Goal: Navigation & Orientation: Find specific page/section

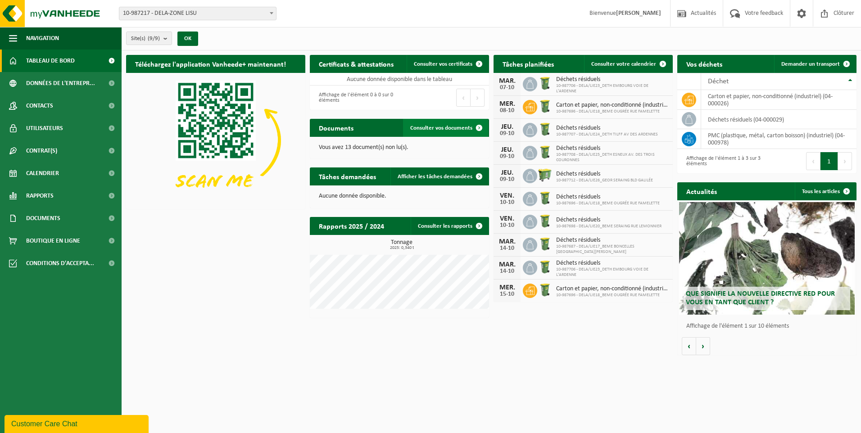
click at [457, 123] on link "Consulter vos documents" at bounding box center [445, 128] width 85 height 18
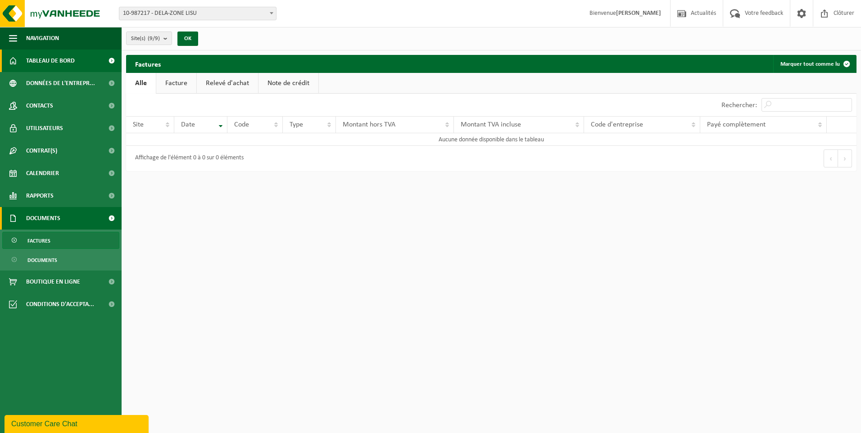
click at [53, 63] on span "Tableau de bord" at bounding box center [50, 61] width 49 height 23
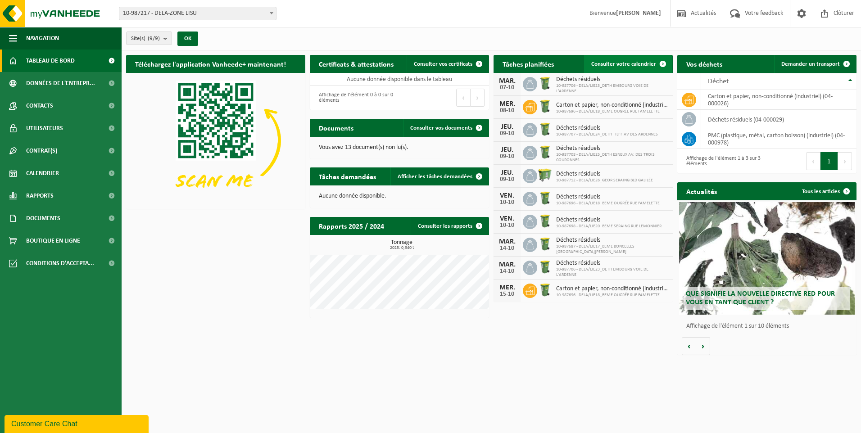
click at [664, 62] on span at bounding box center [663, 64] width 18 height 18
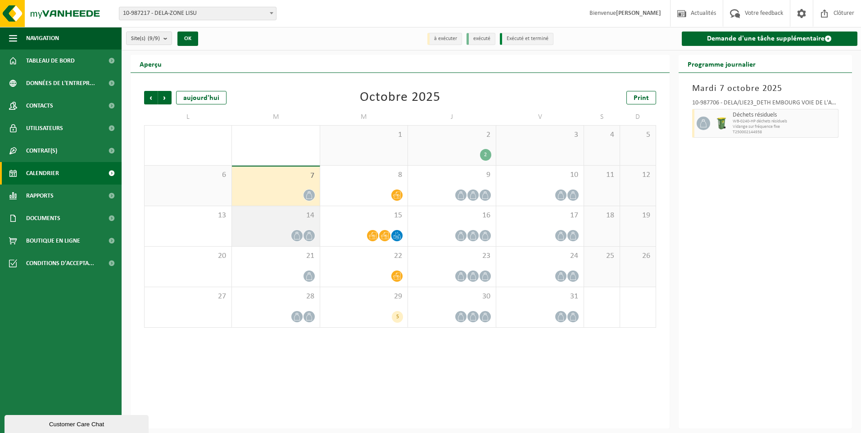
click at [298, 236] on icon at bounding box center [297, 236] width 8 height 8
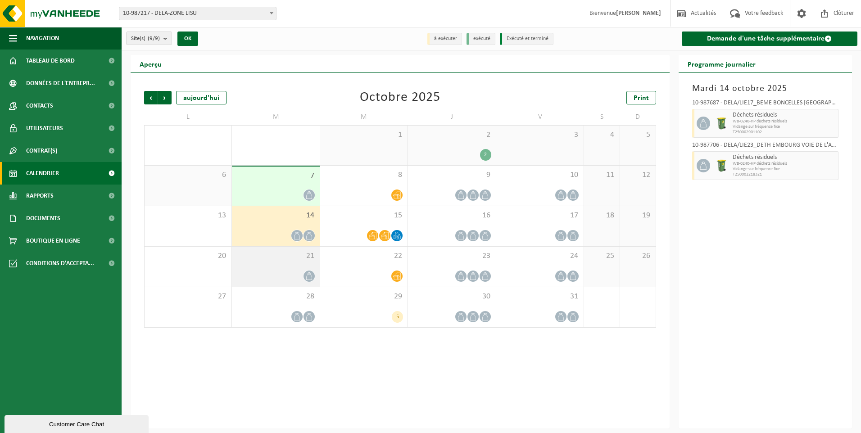
click at [310, 273] on icon at bounding box center [309, 276] width 8 height 8
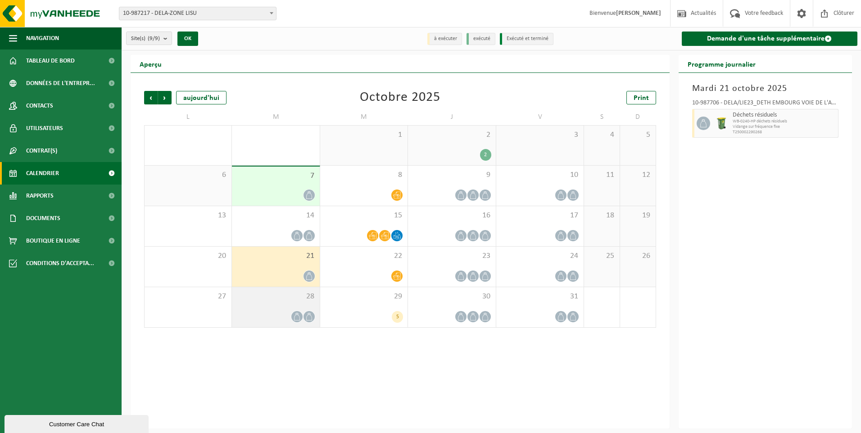
click at [306, 312] on span at bounding box center [308, 316] width 11 height 11
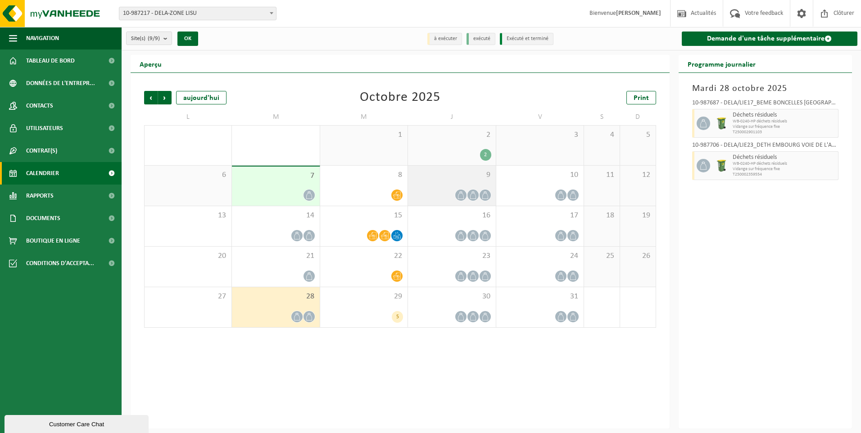
click at [455, 196] on div at bounding box center [461, 195] width 12 height 12
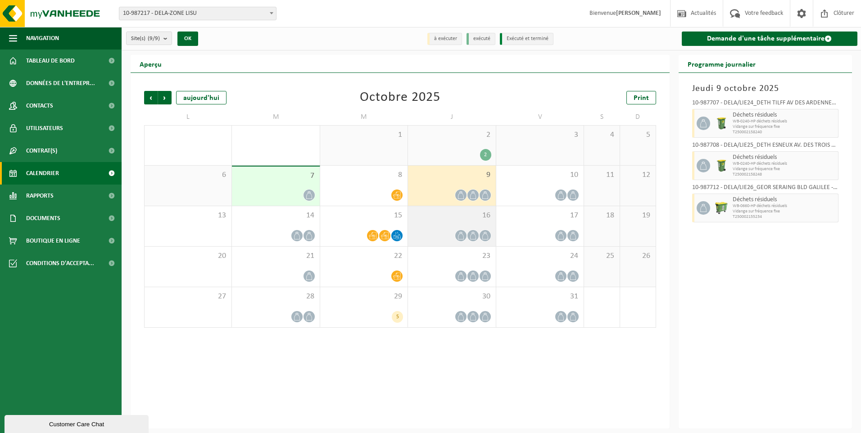
click at [465, 235] on span at bounding box center [460, 235] width 11 height 11
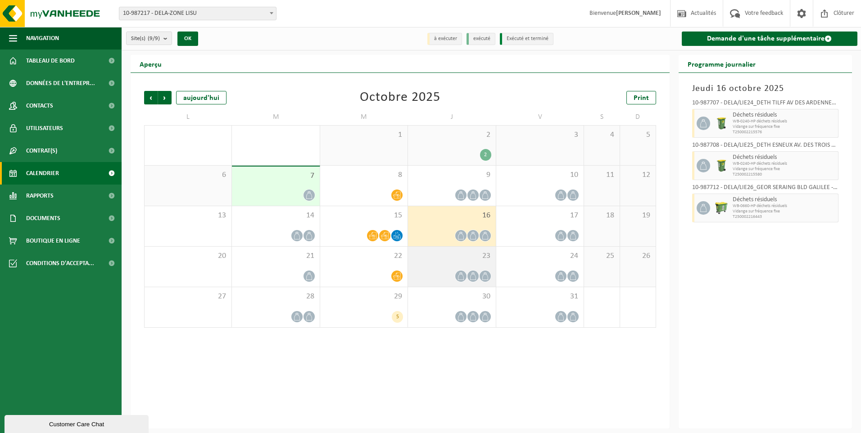
click at [467, 274] on div at bounding box center [473, 276] width 12 height 12
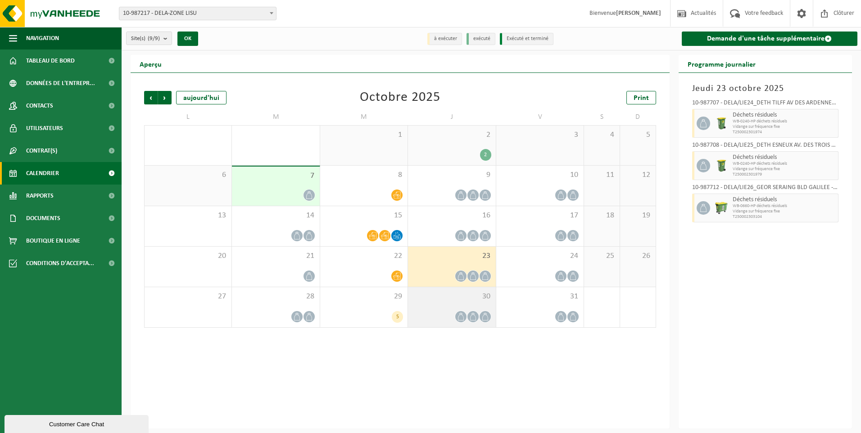
click at [470, 315] on icon at bounding box center [473, 317] width 8 height 8
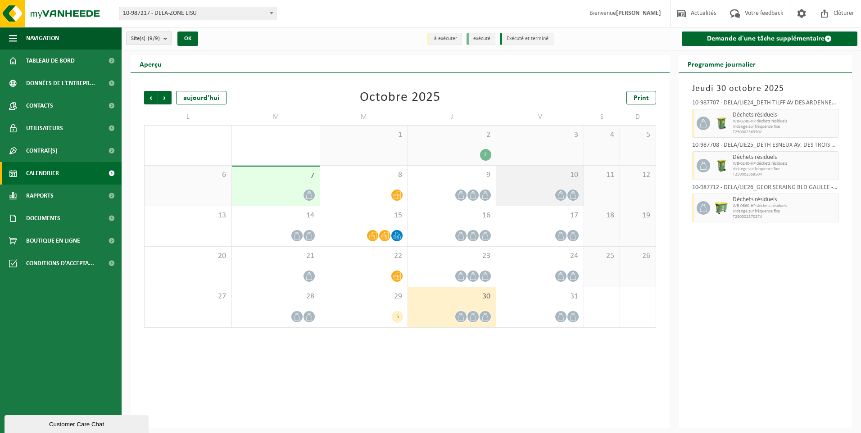
click at [573, 195] on icon at bounding box center [573, 195] width 8 height 8
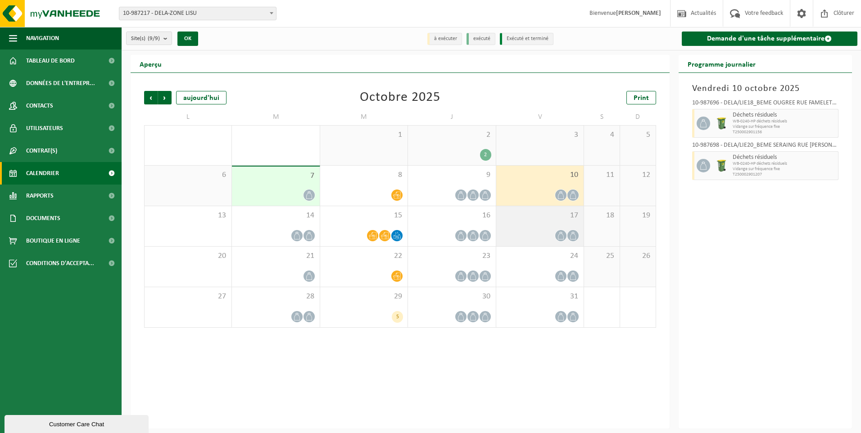
click at [566, 238] on div at bounding box center [540, 236] width 78 height 12
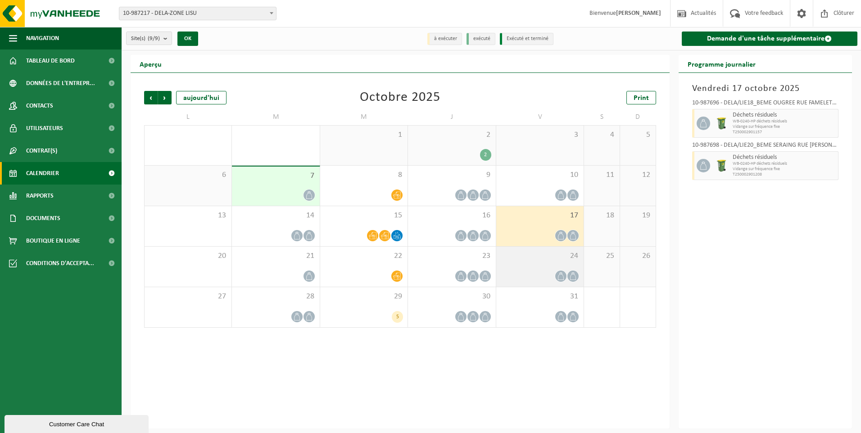
click at [565, 276] on span at bounding box center [560, 276] width 11 height 11
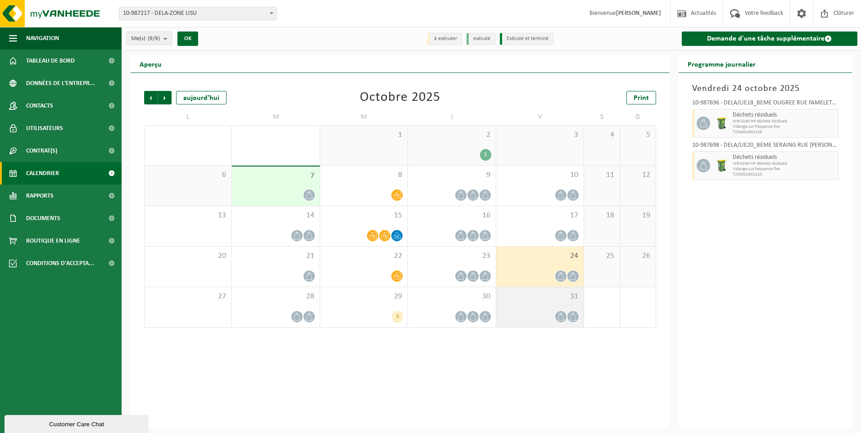
click at [568, 311] on div at bounding box center [540, 317] width 78 height 12
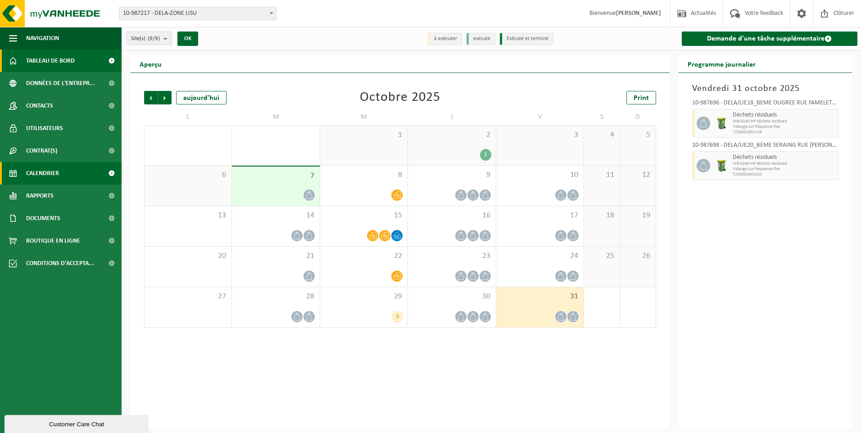
click at [86, 58] on link "Tableau de bord" at bounding box center [61, 61] width 122 height 23
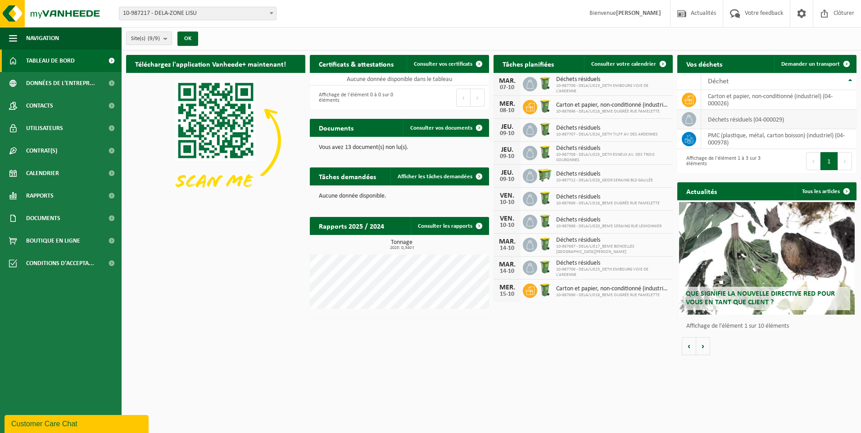
click at [731, 127] on td "déchets résiduels (04-000029)" at bounding box center [778, 119] width 155 height 19
click at [730, 122] on td "déchets résiduels (04-000029)" at bounding box center [778, 119] width 155 height 19
click at [712, 124] on td "déchets résiduels (04-000029)" at bounding box center [778, 119] width 155 height 19
click at [690, 118] on icon at bounding box center [688, 119] width 9 height 9
click at [70, 59] on span "Tableau de bord" at bounding box center [50, 61] width 49 height 23
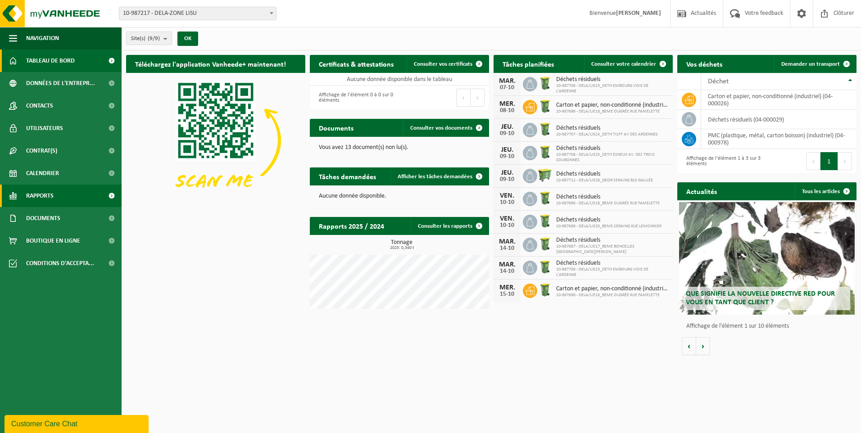
click at [109, 193] on span at bounding box center [111, 196] width 20 height 23
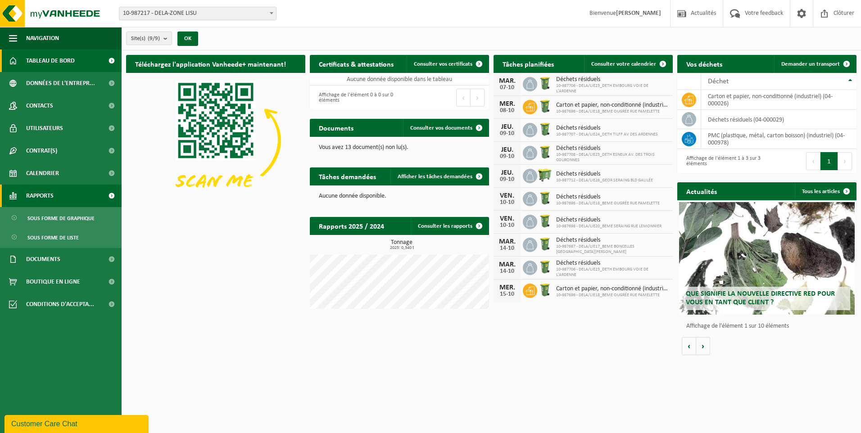
click at [111, 197] on span at bounding box center [111, 196] width 20 height 23
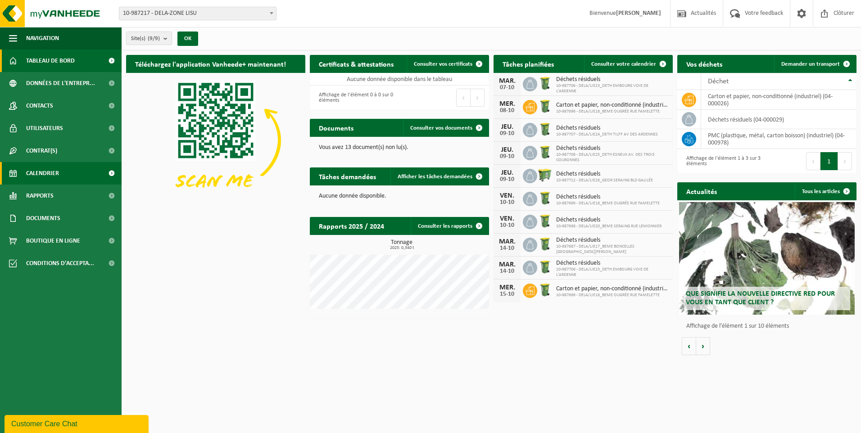
click at [109, 170] on span at bounding box center [111, 173] width 20 height 23
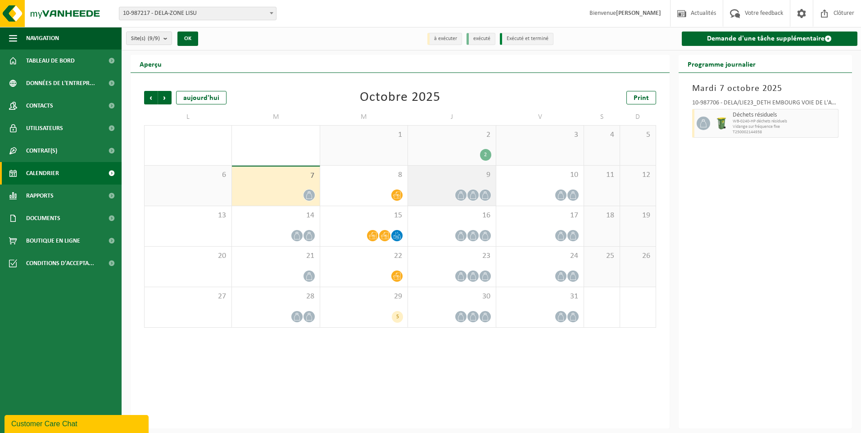
click at [463, 198] on icon at bounding box center [461, 195] width 6 height 8
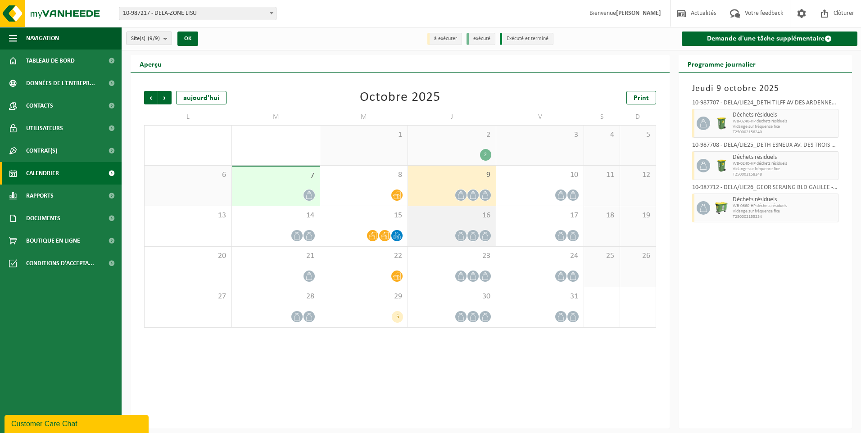
click at [483, 233] on icon at bounding box center [485, 236] width 8 height 8
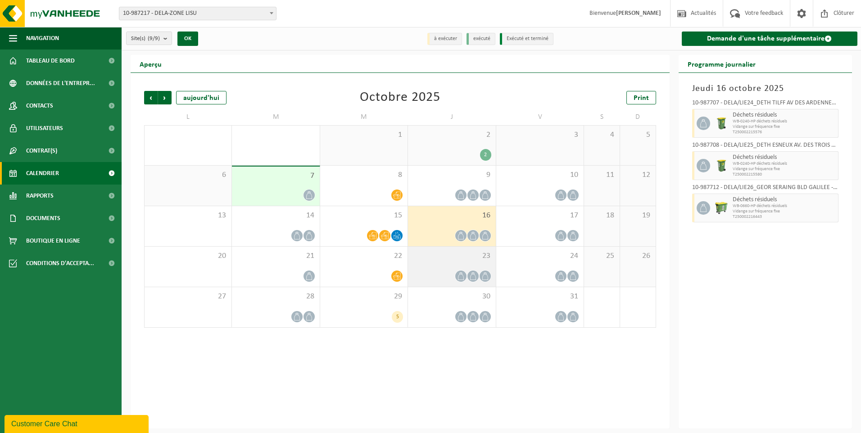
click at [471, 258] on span "23" at bounding box center [451, 256] width 78 height 10
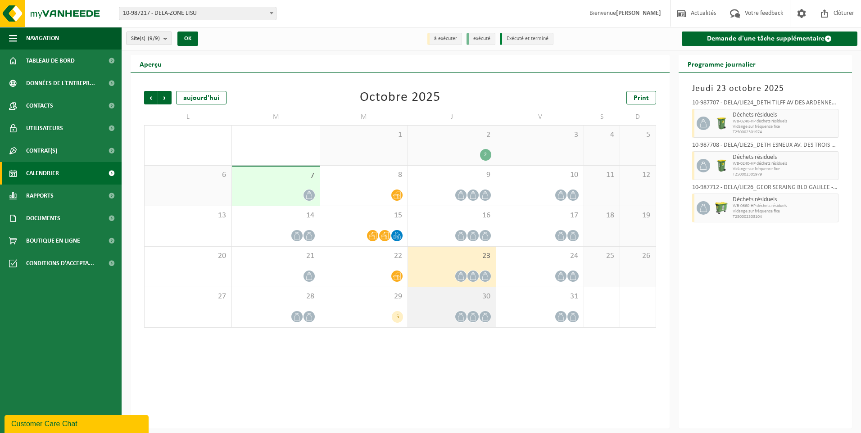
click at [465, 312] on span at bounding box center [460, 316] width 11 height 11
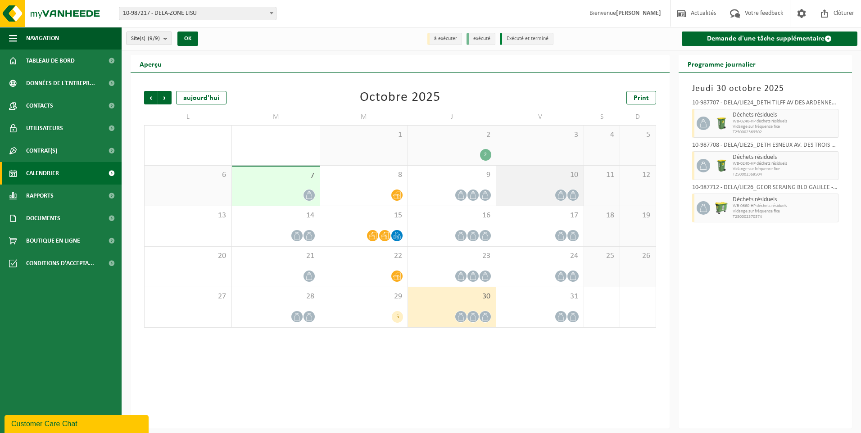
click at [566, 195] on div at bounding box center [561, 195] width 12 height 12
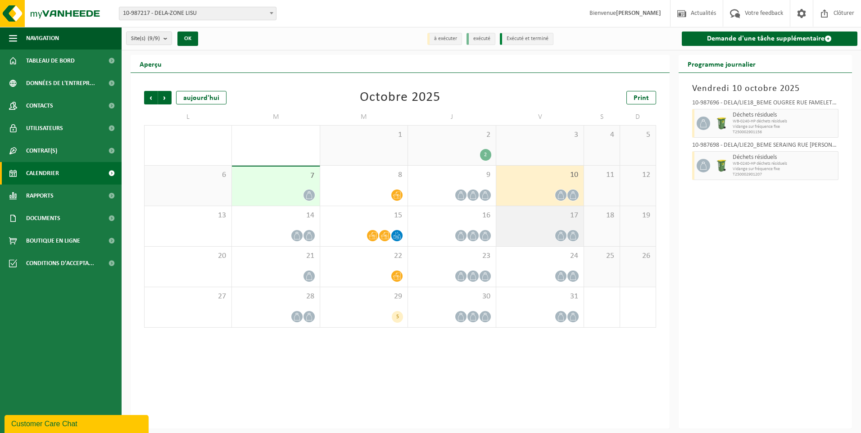
click at [559, 236] on icon at bounding box center [561, 236] width 8 height 8
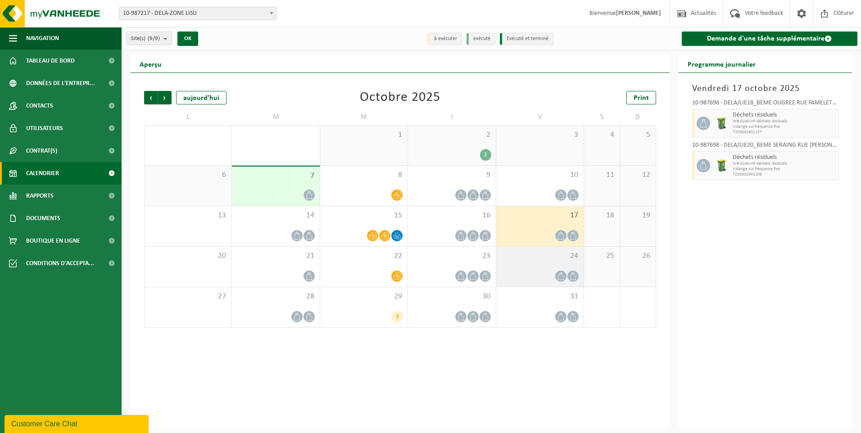
click at [558, 280] on span at bounding box center [560, 276] width 11 height 11
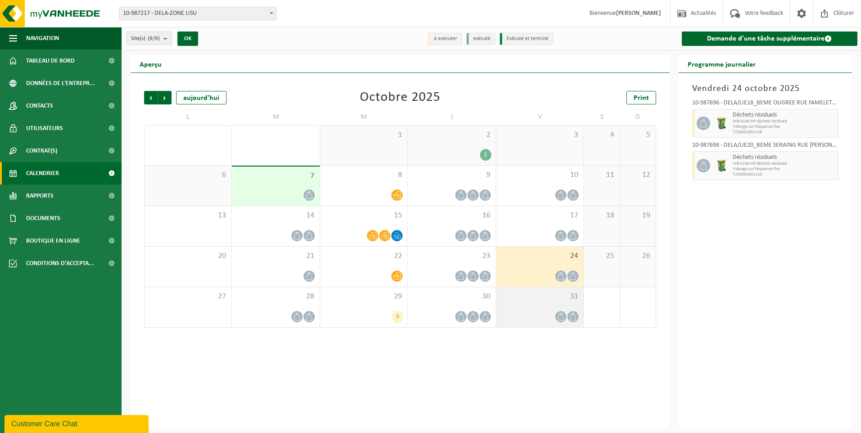
click at [566, 317] on span at bounding box center [560, 316] width 11 height 11
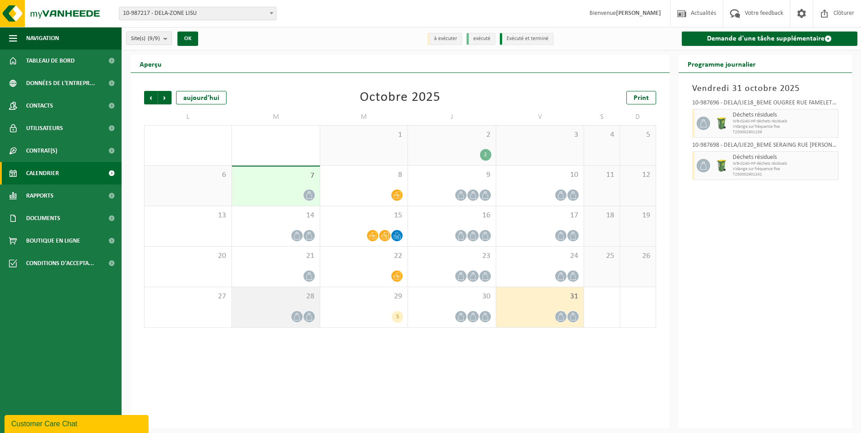
click at [293, 313] on icon at bounding box center [297, 317] width 8 height 8
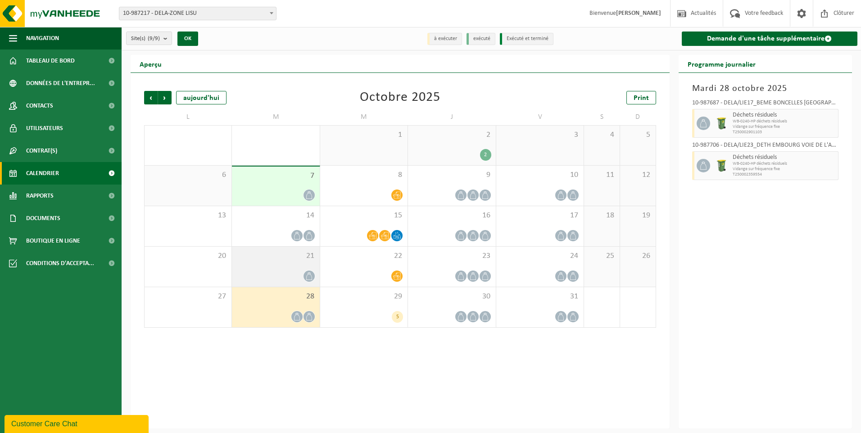
click at [295, 276] on div at bounding box center [275, 276] width 78 height 12
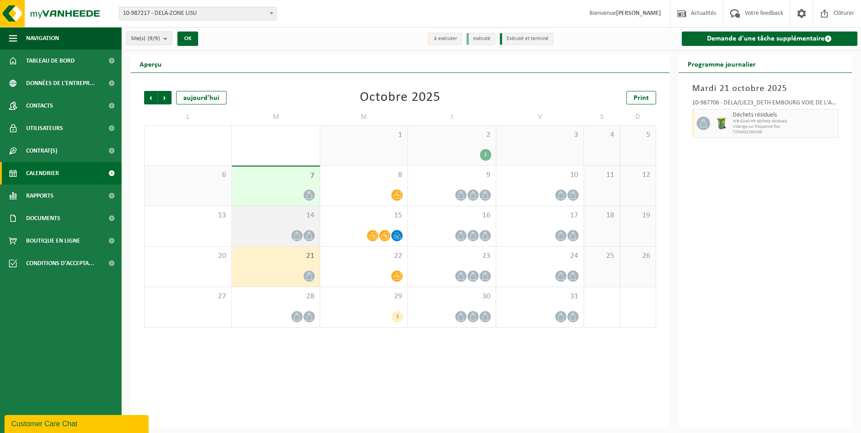
click at [304, 240] on div at bounding box center [275, 236] width 78 height 12
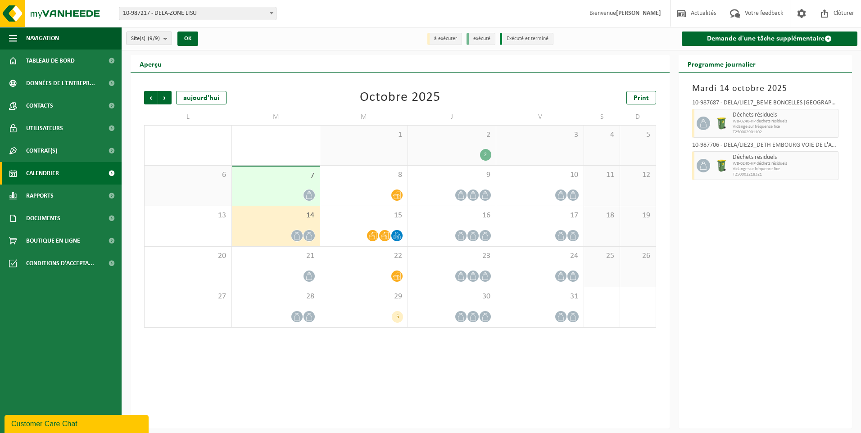
click at [298, 201] on div "7" at bounding box center [275, 186] width 87 height 39
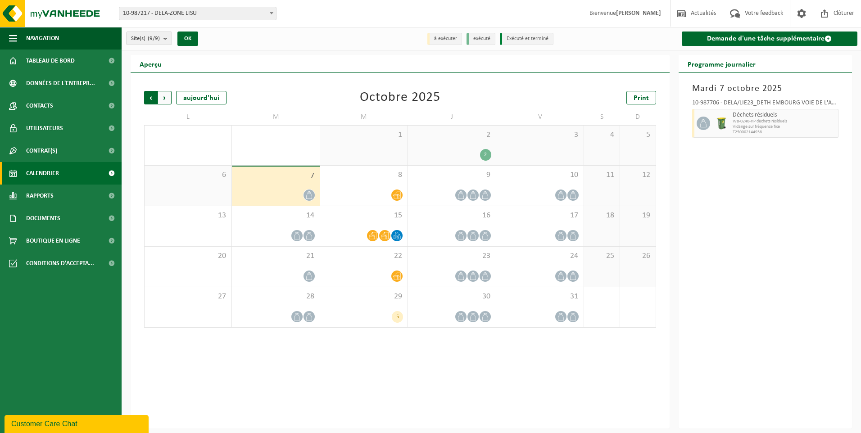
click at [161, 99] on span "Suivant" at bounding box center [165, 98] width 14 height 14
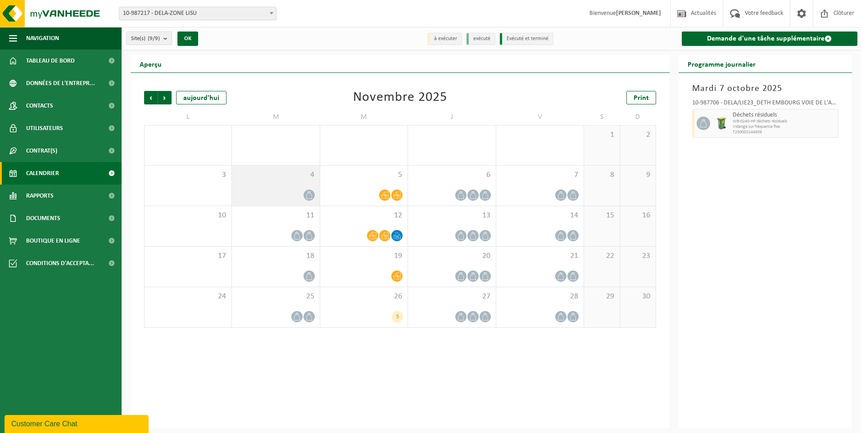
click at [308, 190] on span at bounding box center [308, 195] width 11 height 11
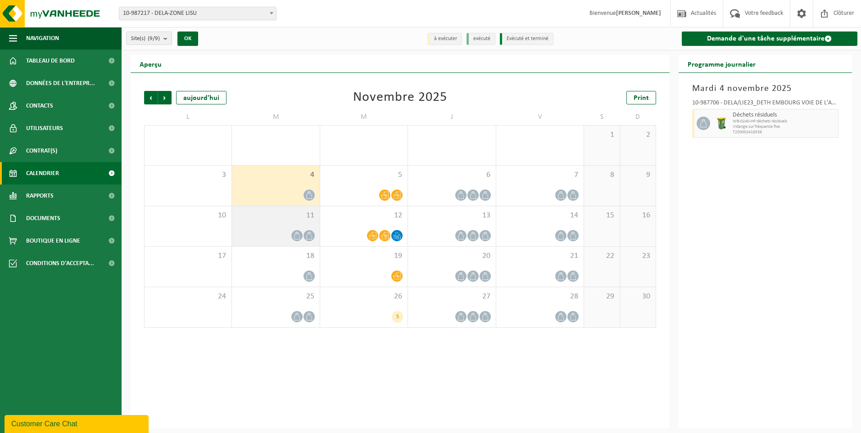
click at [303, 230] on div at bounding box center [275, 236] width 78 height 12
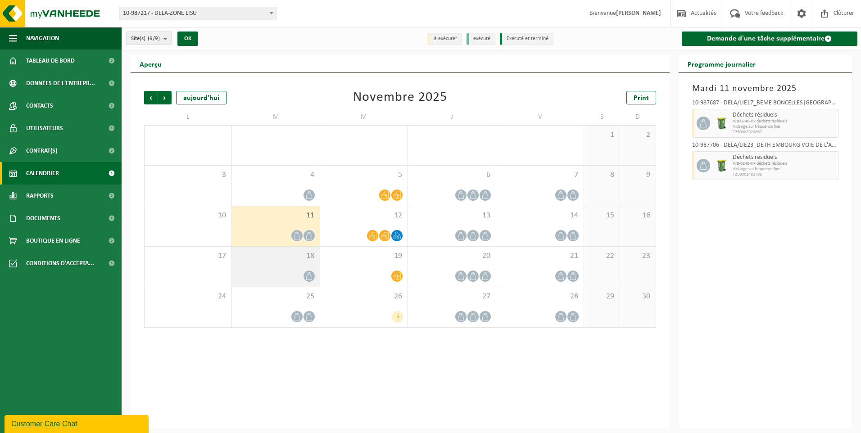
click at [303, 274] on span at bounding box center [308, 276] width 11 height 11
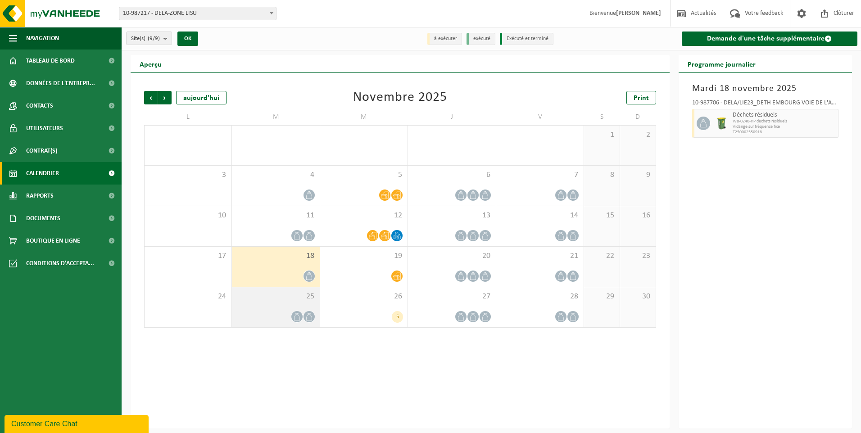
click at [307, 317] on icon at bounding box center [309, 317] width 6 height 8
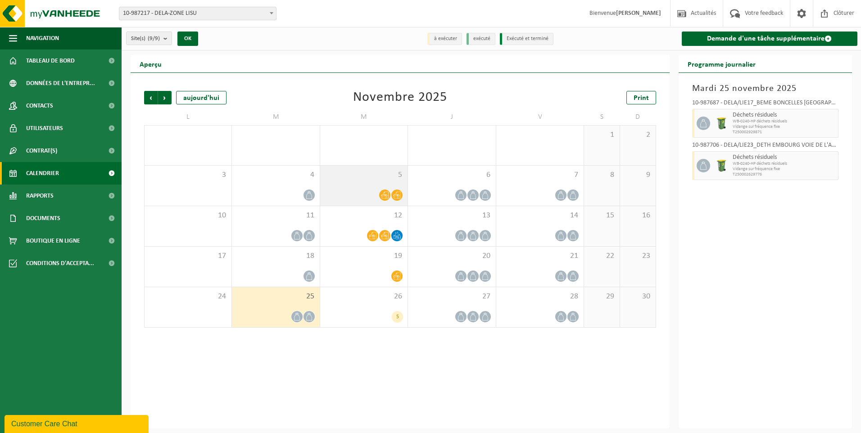
click at [390, 192] on div at bounding box center [385, 195] width 12 height 12
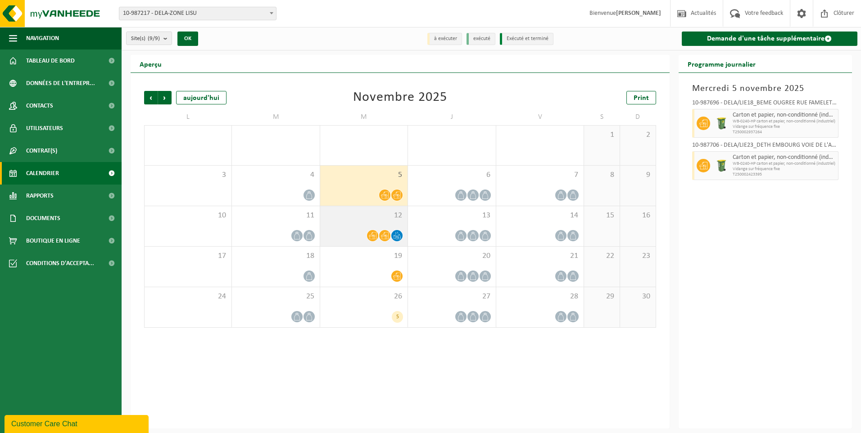
click at [385, 239] on span at bounding box center [384, 235] width 11 height 11
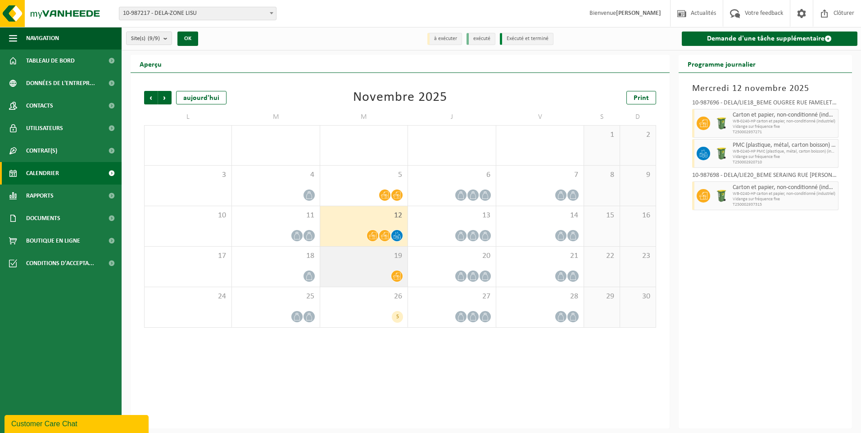
click at [398, 276] on icon at bounding box center [397, 276] width 8 height 7
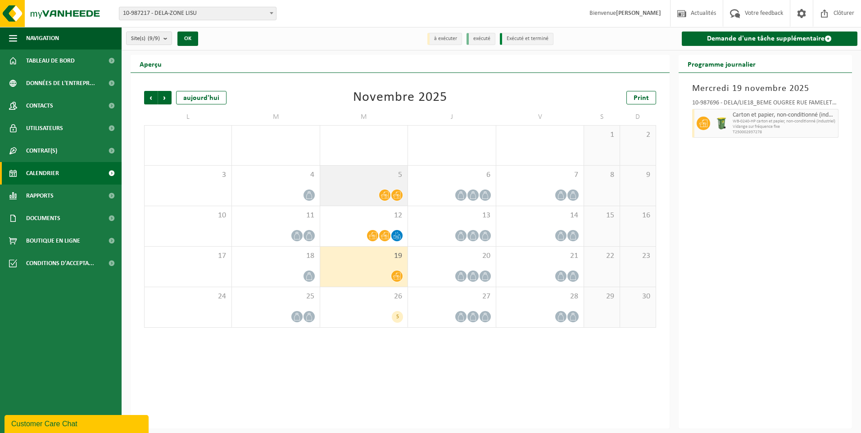
click at [383, 186] on div "5" at bounding box center [363, 186] width 87 height 40
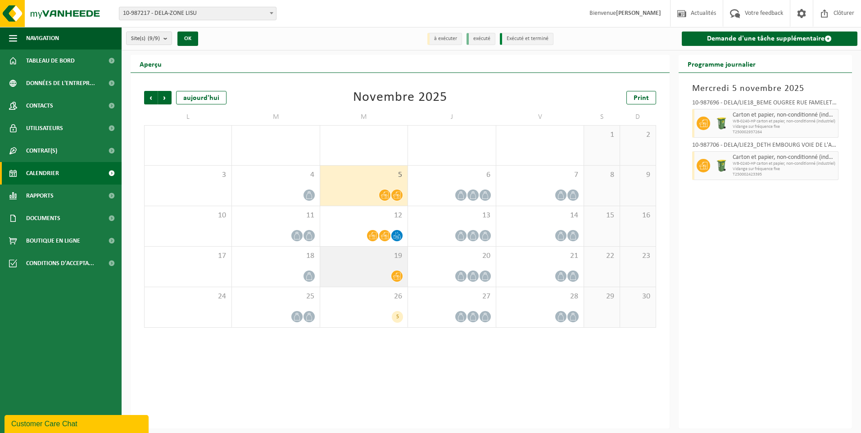
click at [388, 277] on div at bounding box center [364, 276] width 78 height 12
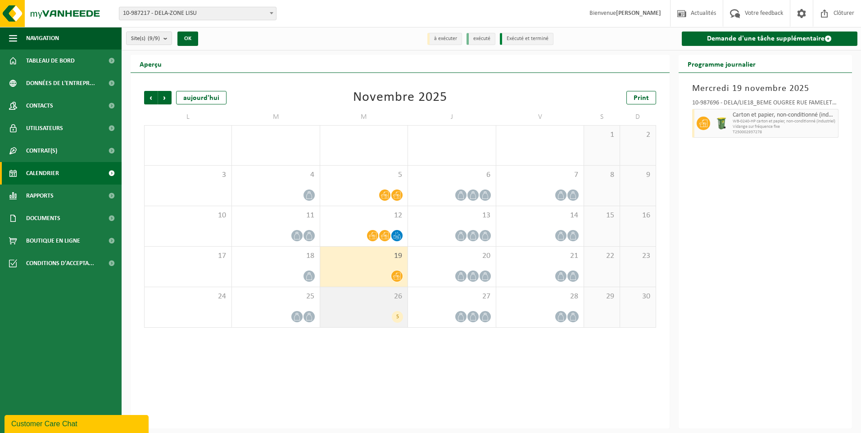
click at [400, 313] on div "5" at bounding box center [397, 317] width 11 height 12
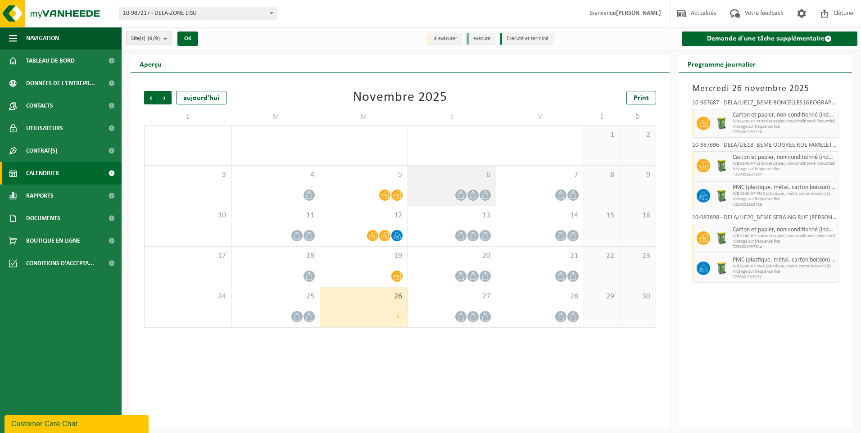
click at [484, 198] on icon at bounding box center [485, 195] width 8 height 8
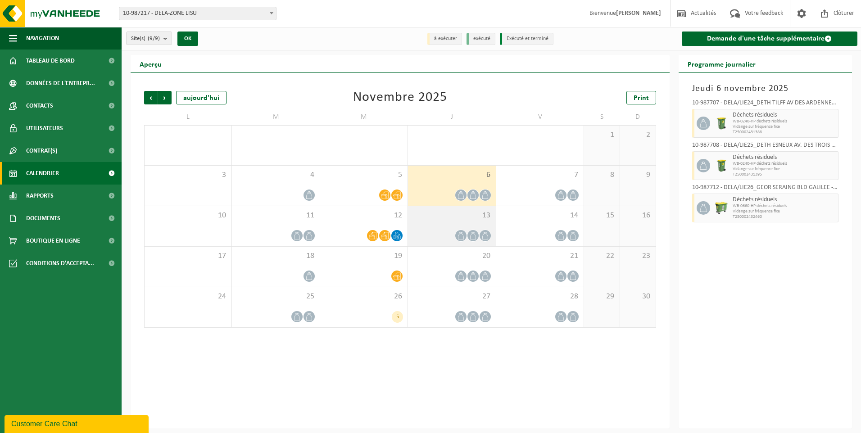
click at [479, 230] on div at bounding box center [451, 236] width 78 height 12
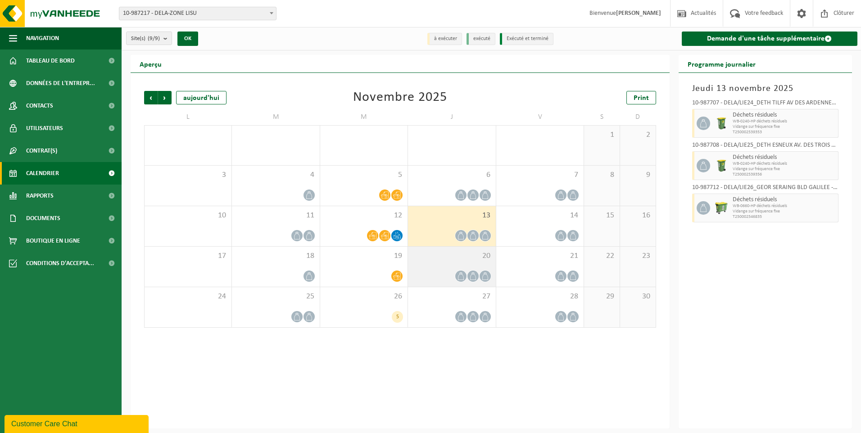
click at [480, 273] on div at bounding box center [485, 276] width 12 height 12
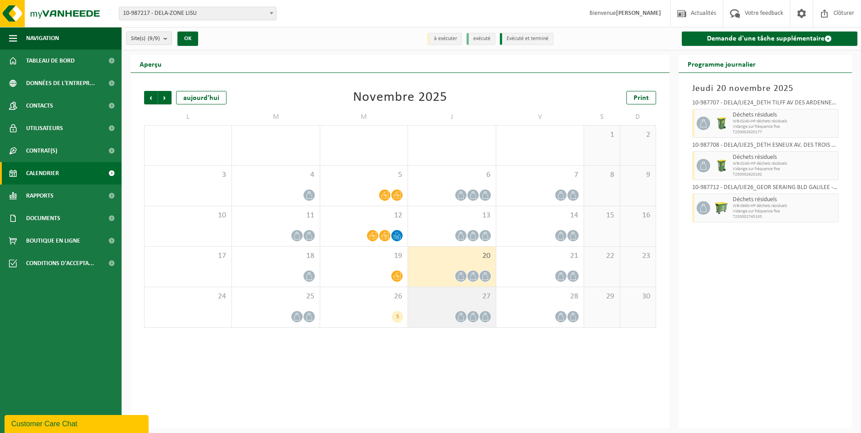
click at [468, 318] on span at bounding box center [472, 316] width 11 height 11
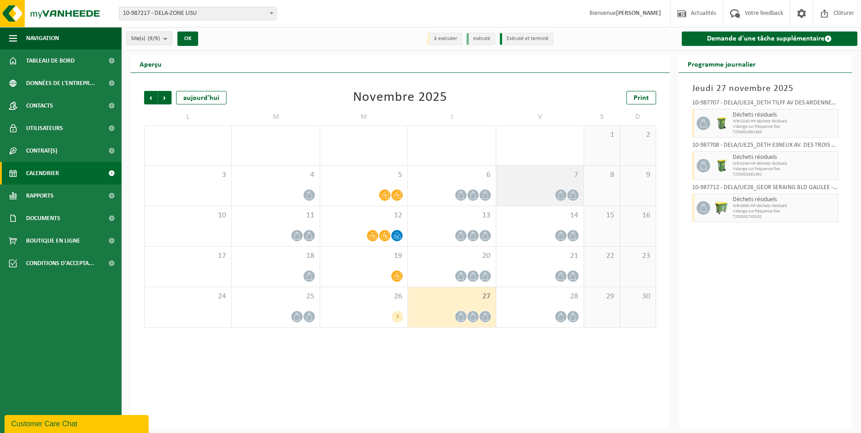
click at [569, 195] on span at bounding box center [572, 195] width 11 height 11
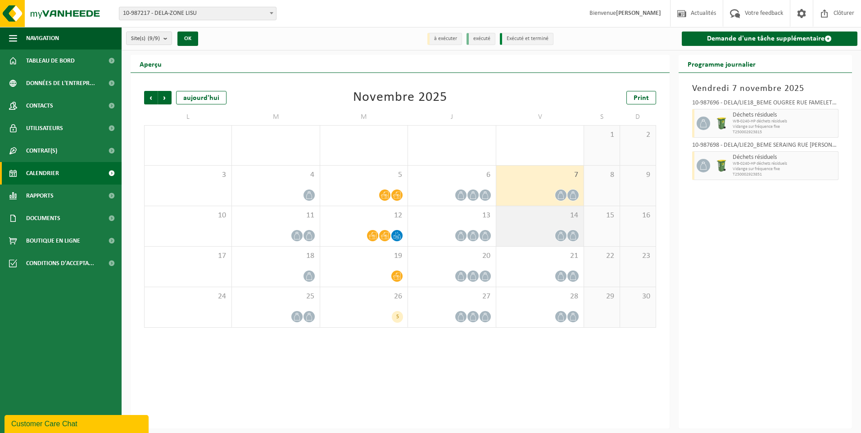
click at [571, 235] on icon at bounding box center [573, 236] width 8 height 8
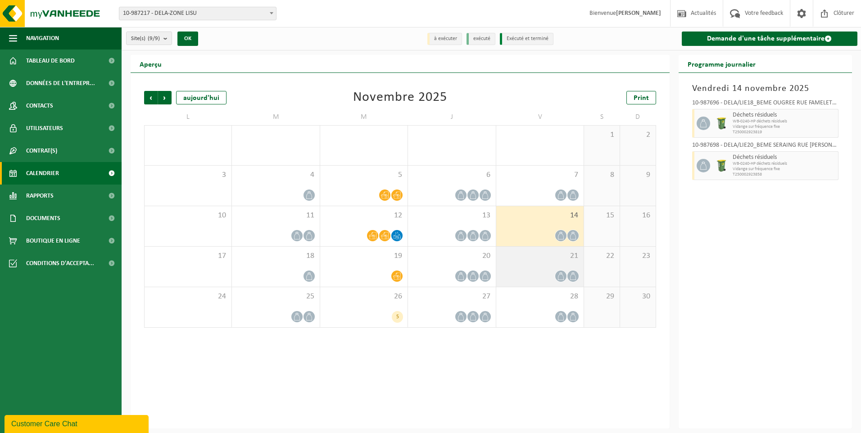
click at [569, 271] on div at bounding box center [573, 276] width 12 height 12
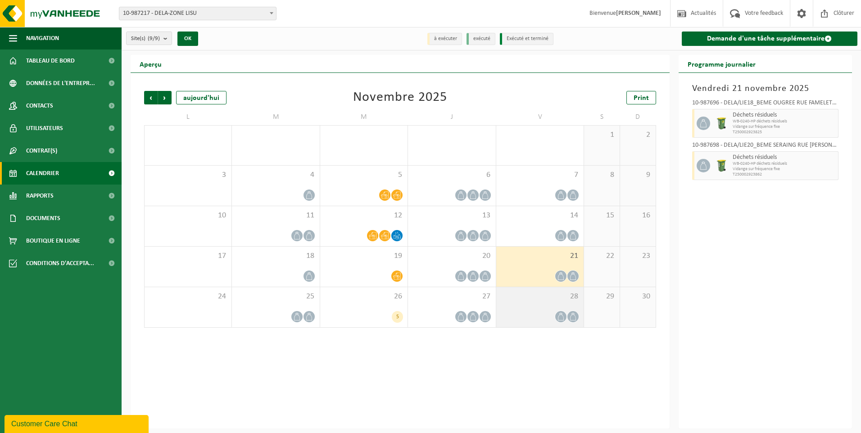
click at [569, 311] on div at bounding box center [573, 317] width 12 height 12
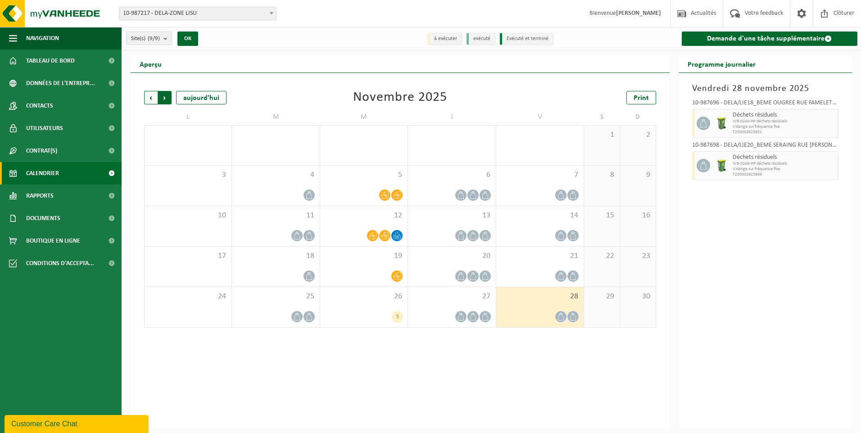
click at [152, 96] on span "Précédent" at bounding box center [151, 98] width 14 height 14
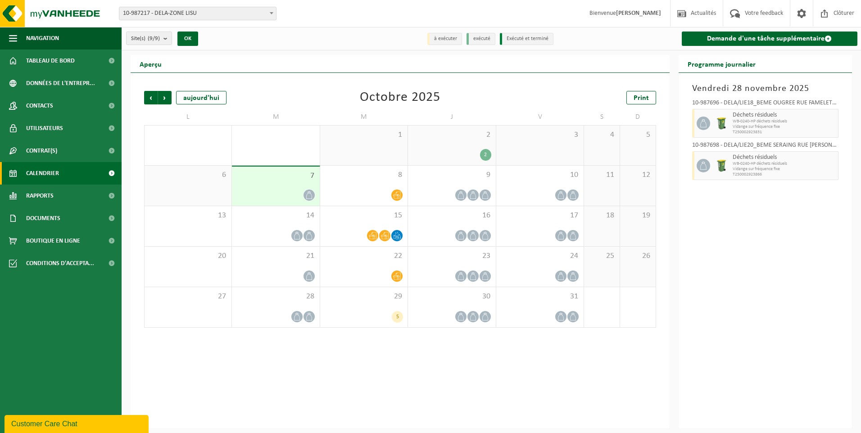
click at [497, 101] on div "Précédent Suivant aujourd'hui Octobre 2025 Print" at bounding box center [400, 98] width 512 height 14
click at [57, 66] on span "Tableau de bord" at bounding box center [50, 61] width 49 height 23
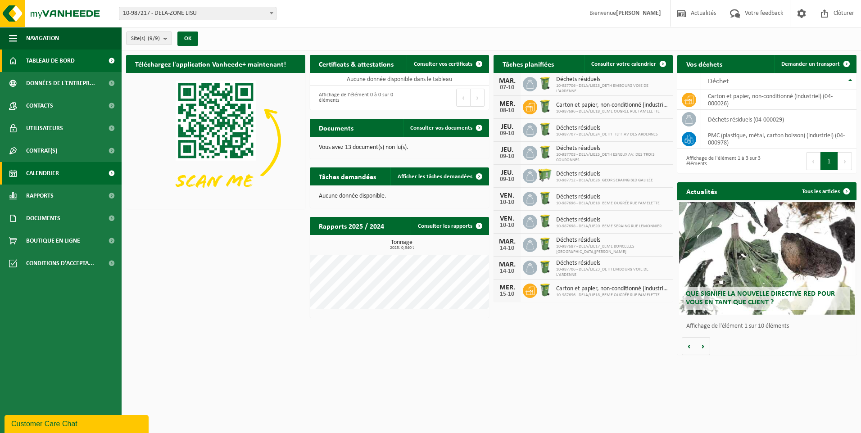
click at [55, 177] on span "Calendrier" at bounding box center [42, 173] width 33 height 23
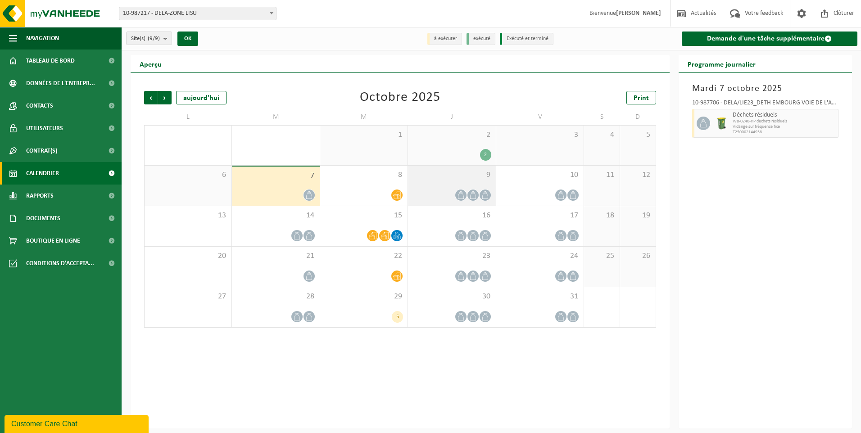
click at [466, 199] on div at bounding box center [451, 195] width 78 height 12
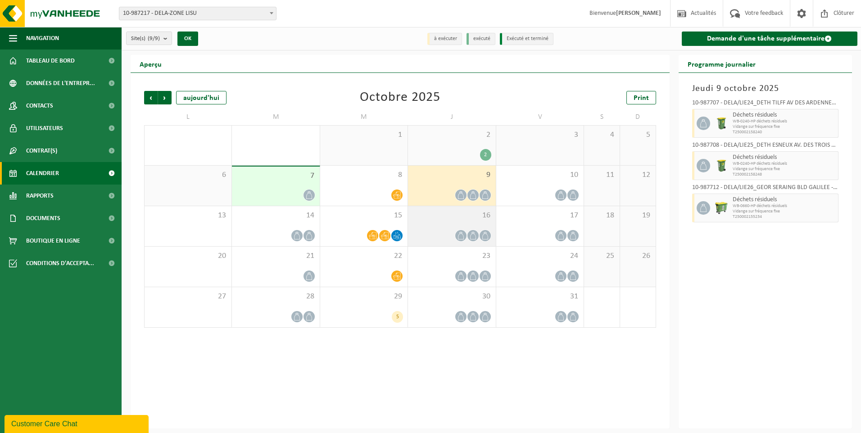
click at [466, 231] on div at bounding box center [451, 236] width 78 height 12
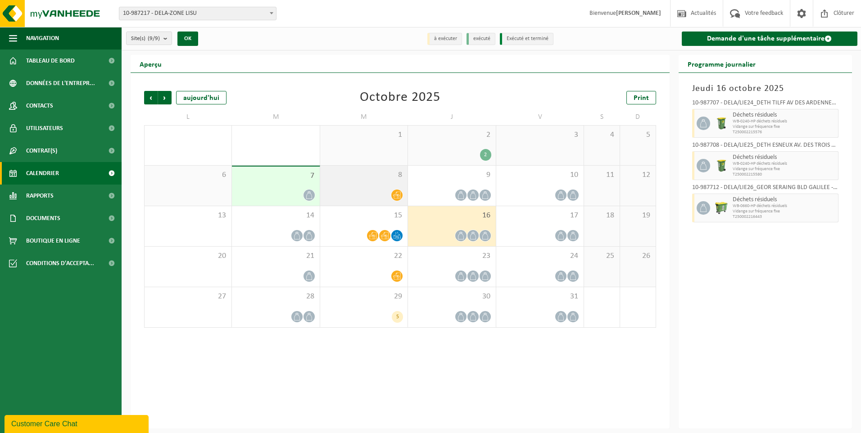
click at [398, 192] on icon at bounding box center [397, 195] width 8 height 8
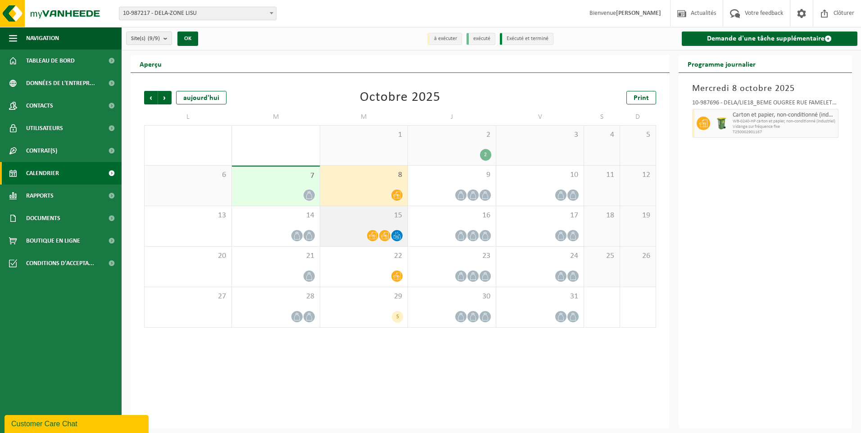
click at [387, 236] on icon at bounding box center [385, 235] width 8 height 7
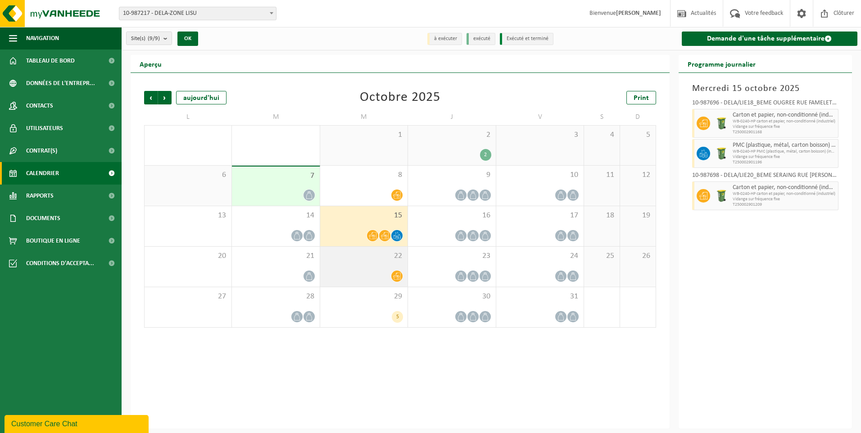
click at [396, 275] on icon at bounding box center [397, 276] width 8 height 7
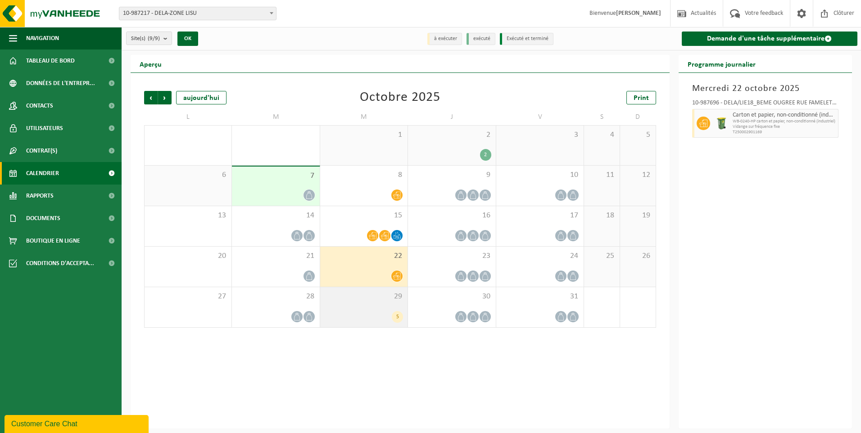
click at [397, 312] on div "5" at bounding box center [397, 317] width 11 height 12
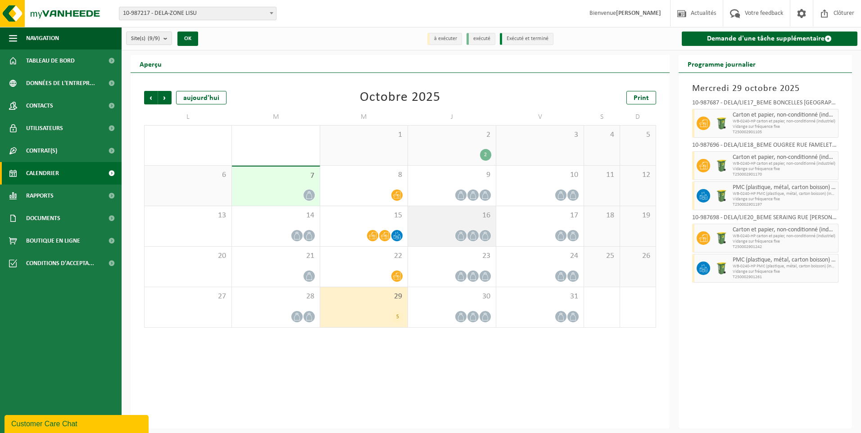
click at [479, 231] on div at bounding box center [451, 236] width 78 height 12
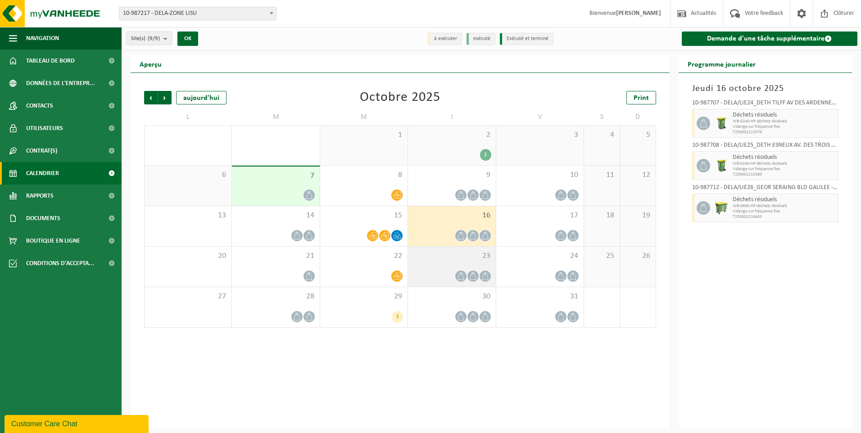
click at [474, 272] on icon at bounding box center [473, 276] width 8 height 8
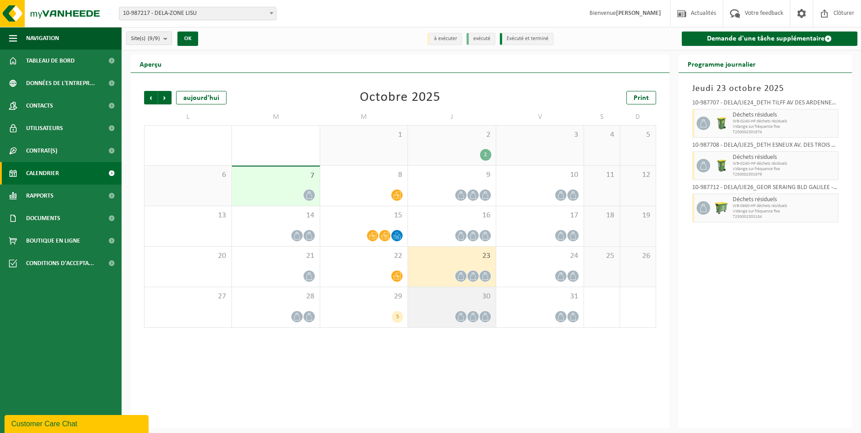
click at [486, 307] on div "30" at bounding box center [451, 307] width 87 height 40
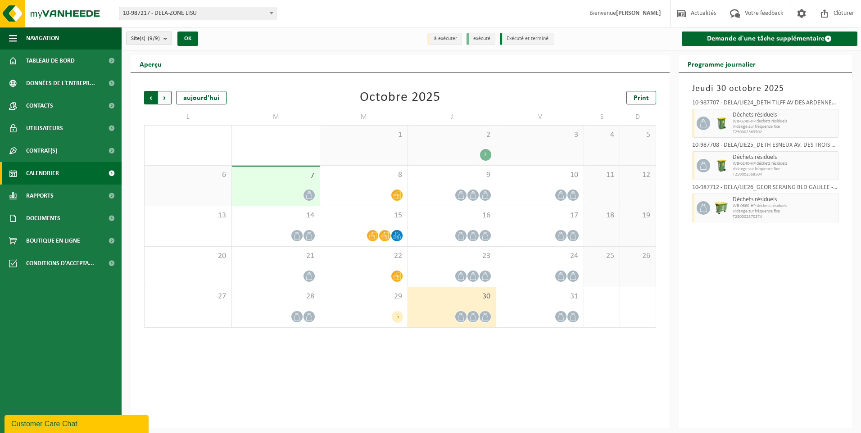
click at [165, 95] on span "Suivant" at bounding box center [165, 98] width 14 height 14
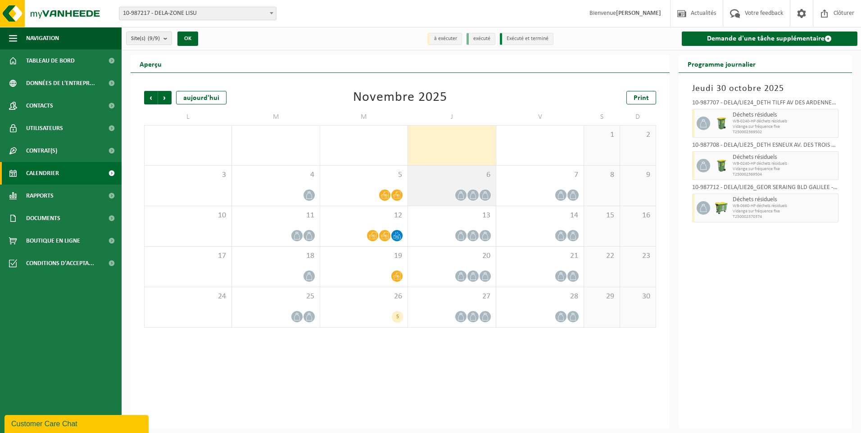
click at [453, 190] on div at bounding box center [451, 195] width 78 height 12
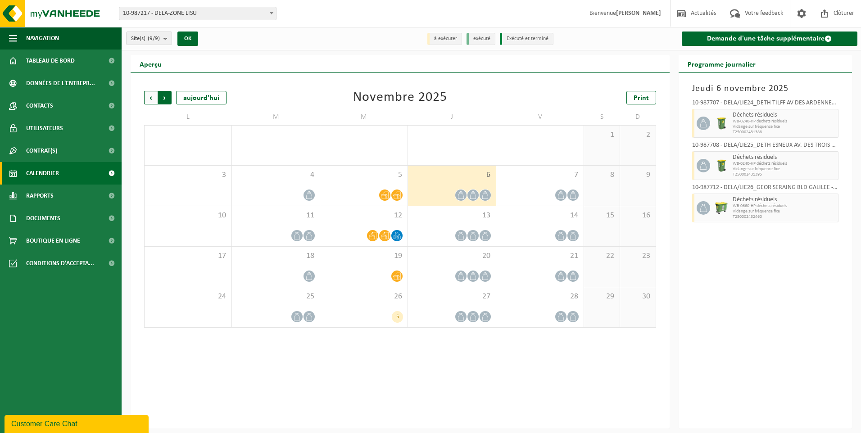
click at [146, 96] on span "Précédent" at bounding box center [151, 98] width 14 height 14
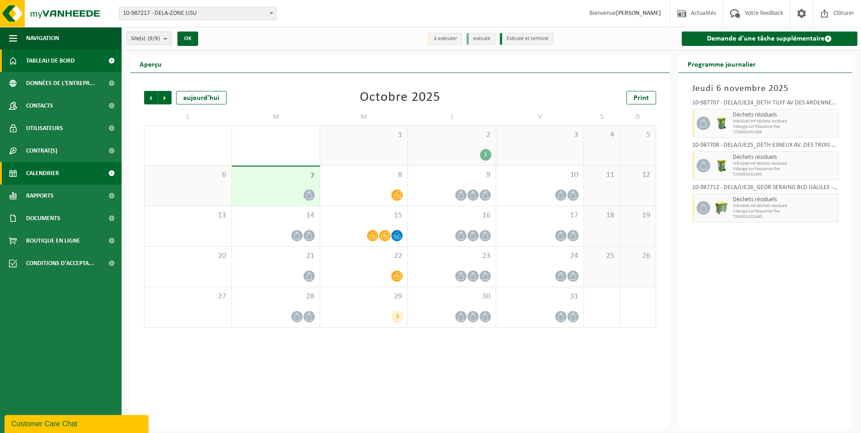
drag, startPoint x: 64, startPoint y: 59, endPoint x: 72, endPoint y: 59, distance: 8.1
click at [64, 59] on span "Tableau de bord" at bounding box center [50, 61] width 49 height 23
